Goal: Communication & Community: Answer question/provide support

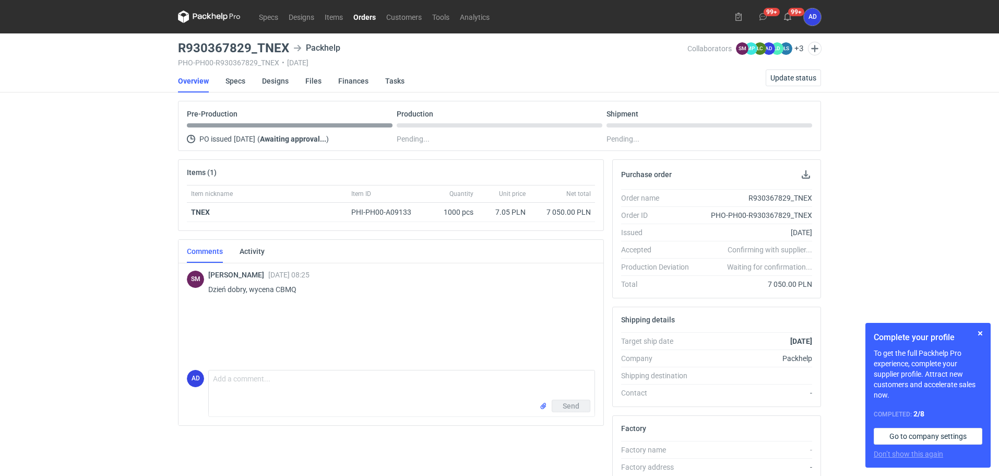
click at [364, 18] on link "Orders" at bounding box center [364, 16] width 33 height 13
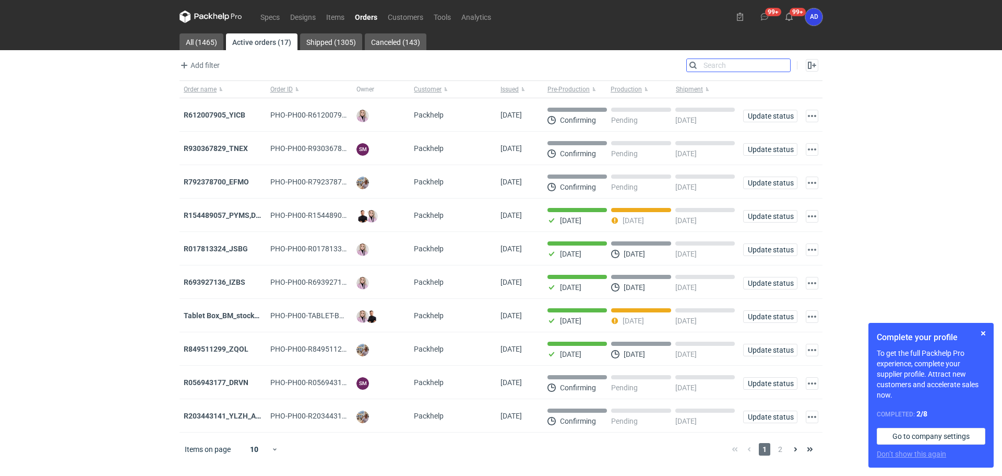
click at [783, 67] on input "Search" at bounding box center [738, 65] width 103 height 13
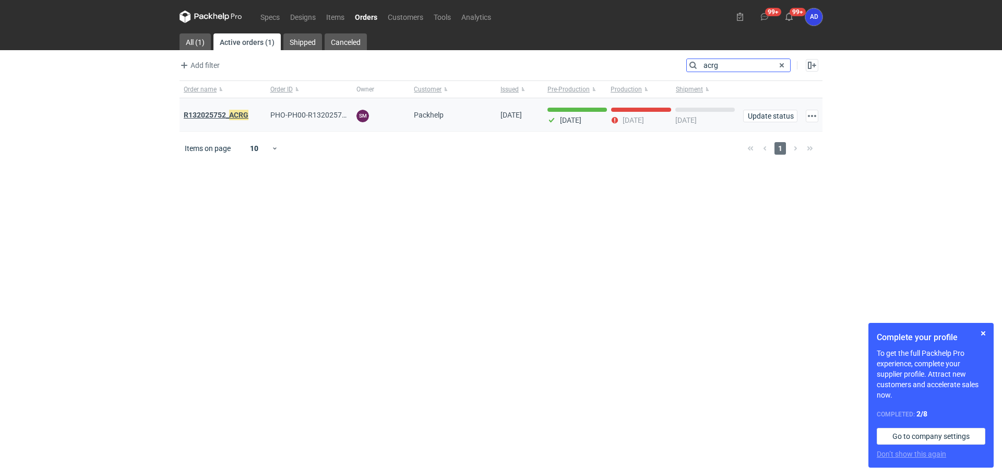
type input "acrg"
click at [211, 116] on strong "R132025752_ ACRG" at bounding box center [216, 114] width 65 height 11
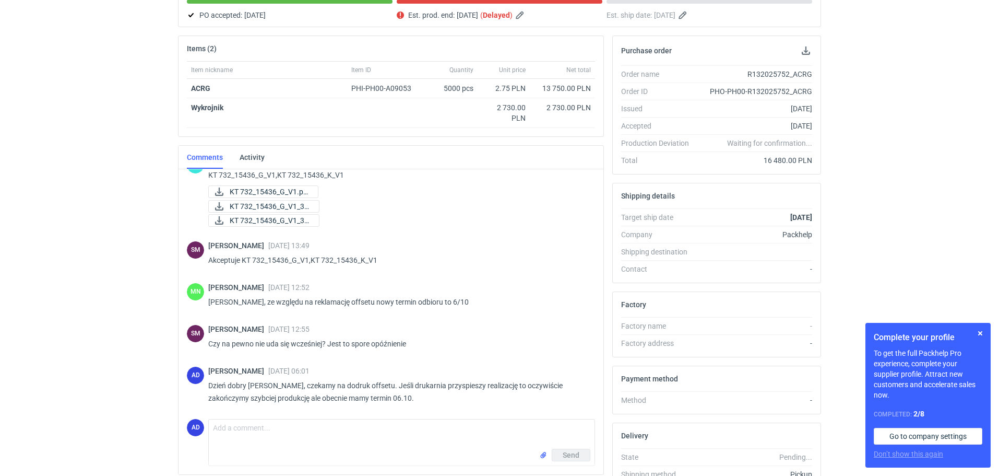
scroll to position [195, 0]
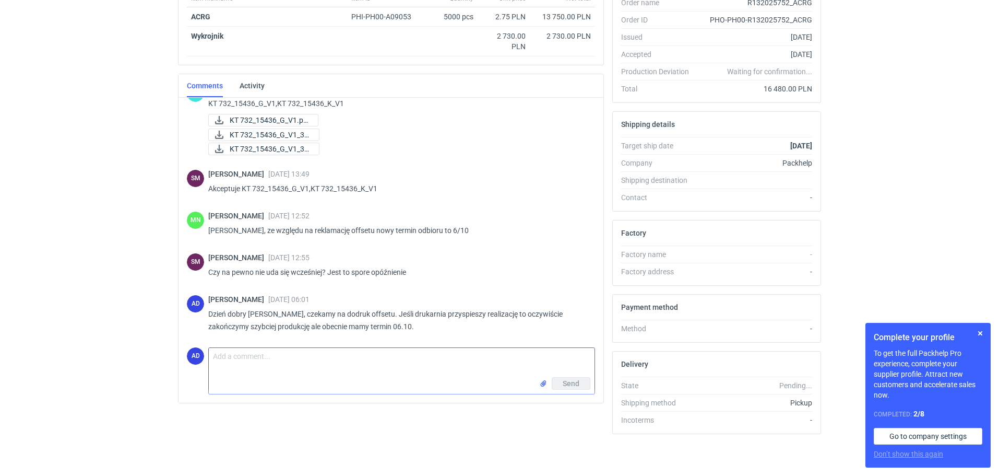
click at [240, 352] on textarea "Comment message" at bounding box center [402, 362] width 386 height 29
type textarea "d"
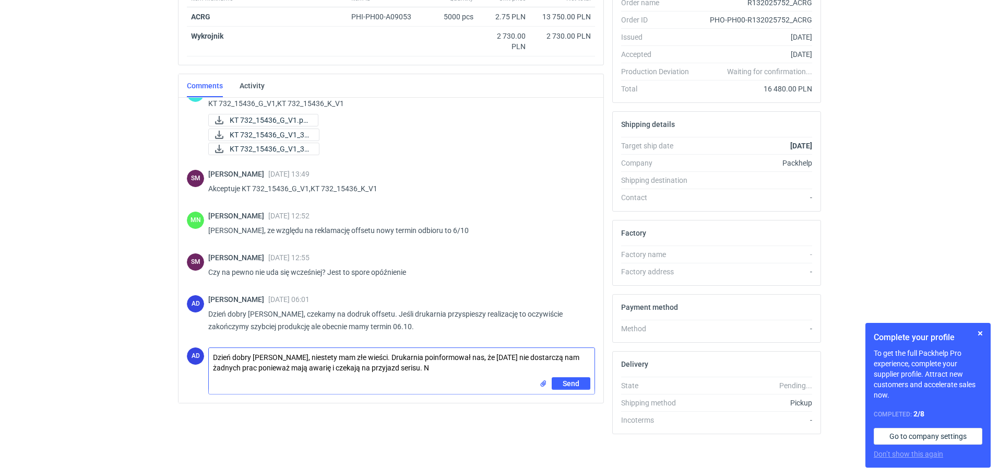
click at [410, 369] on textarea "Dzień dobry [PERSON_NAME], niestety mam złe wieści. Drukarnia poinformował nas,…" at bounding box center [402, 362] width 386 height 29
click at [440, 364] on textarea "Dzień dobry [PERSON_NAME], niestety mam złe wieści. Drukarnia poinformował nas,…" at bounding box center [402, 362] width 386 height 29
type textarea "Dzień dobry [PERSON_NAME], niestety mam złe wieści. Drukarnia poinformował nas,…"
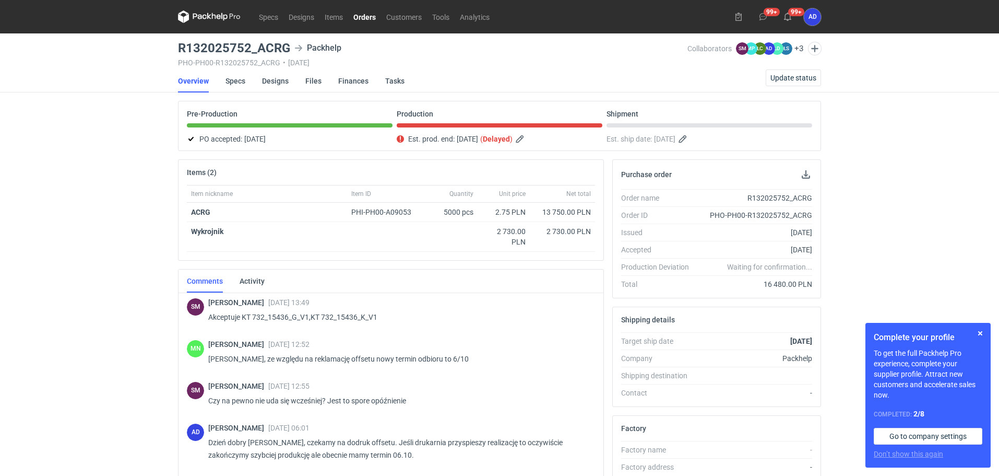
click at [366, 15] on link "Orders" at bounding box center [364, 16] width 33 height 13
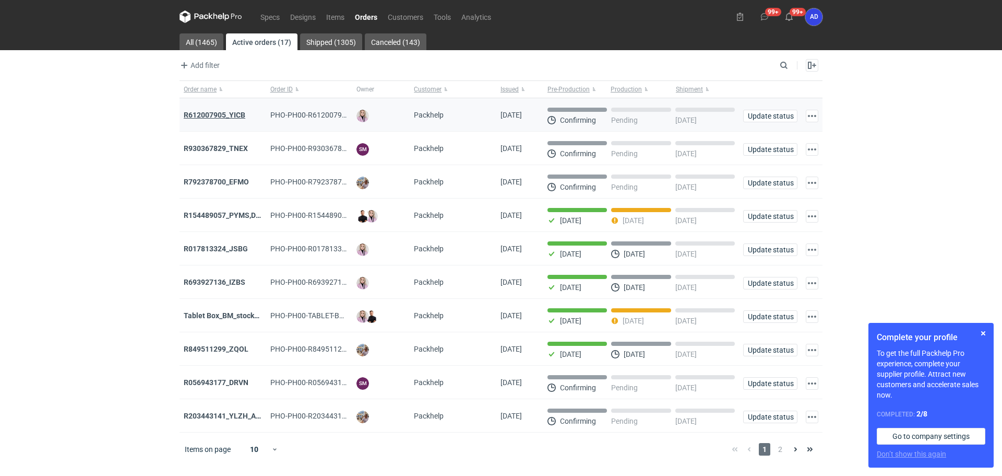
click at [237, 112] on strong "R612007905_YICB" at bounding box center [215, 115] width 62 height 8
